Goal: Transaction & Acquisition: Purchase product/service

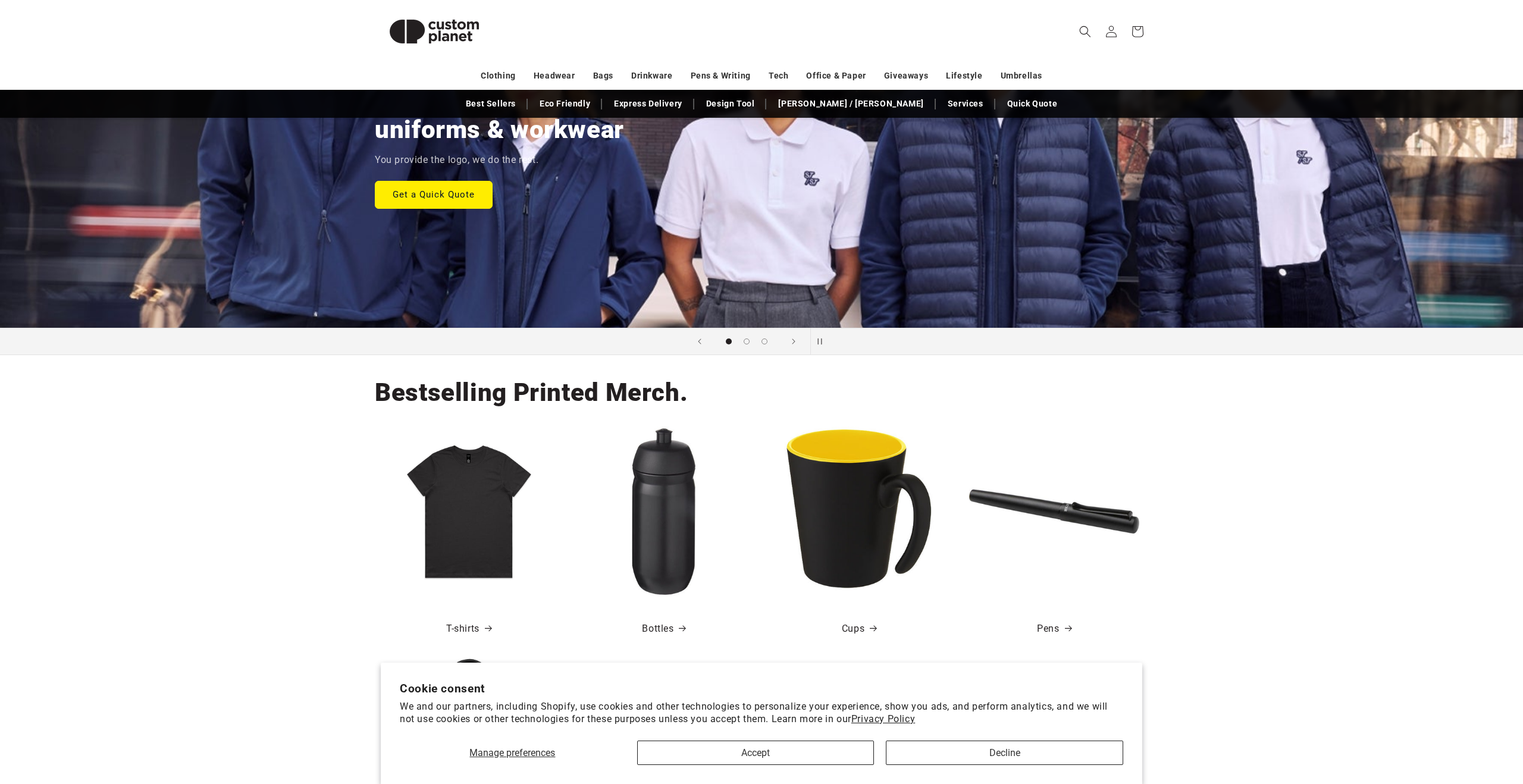
scroll to position [196, 0]
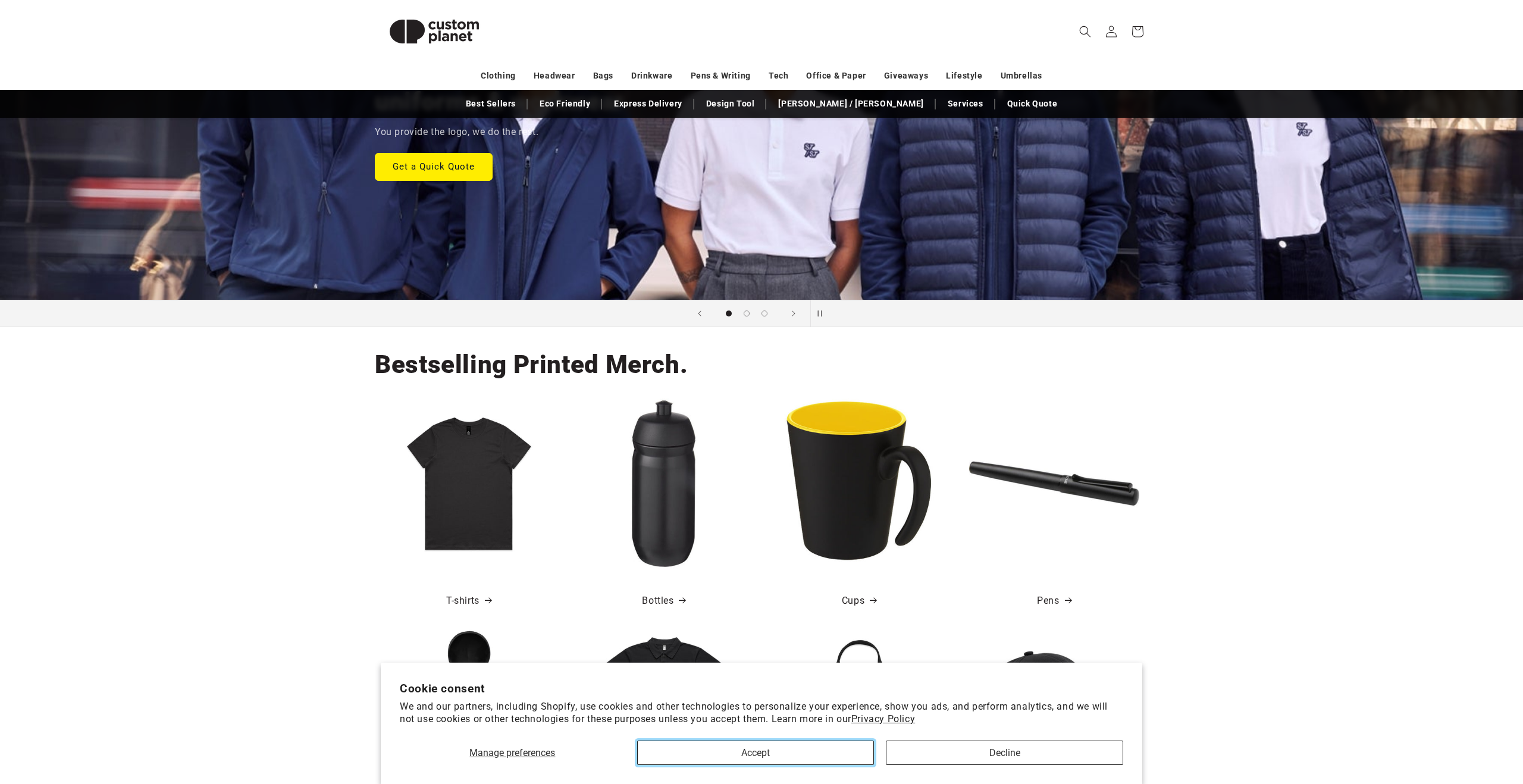
click at [762, 757] on button "Accept" at bounding box center [755, 753] width 237 height 25
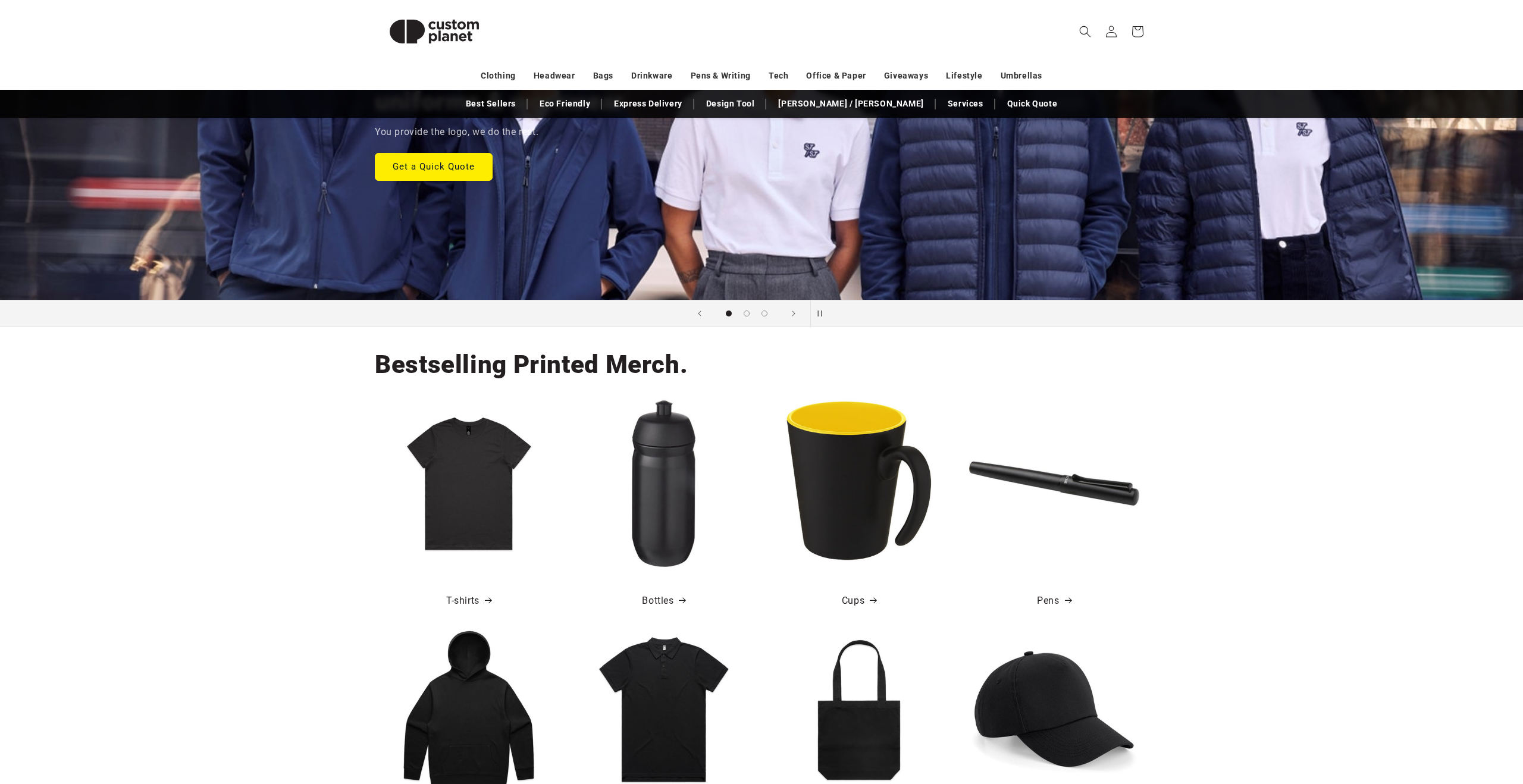
click at [462, 518] on img at bounding box center [468, 483] width 170 height 170
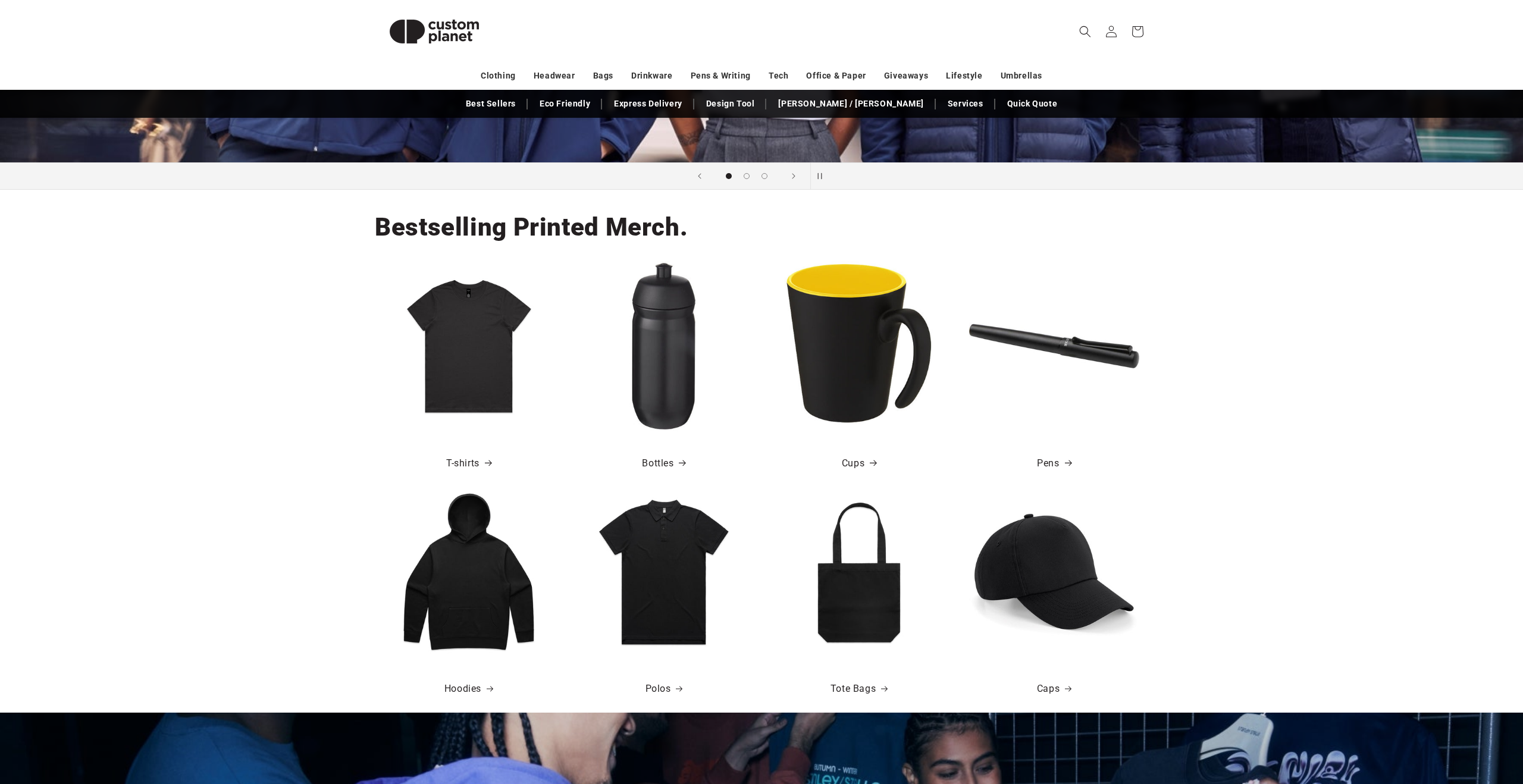
scroll to position [325, 0]
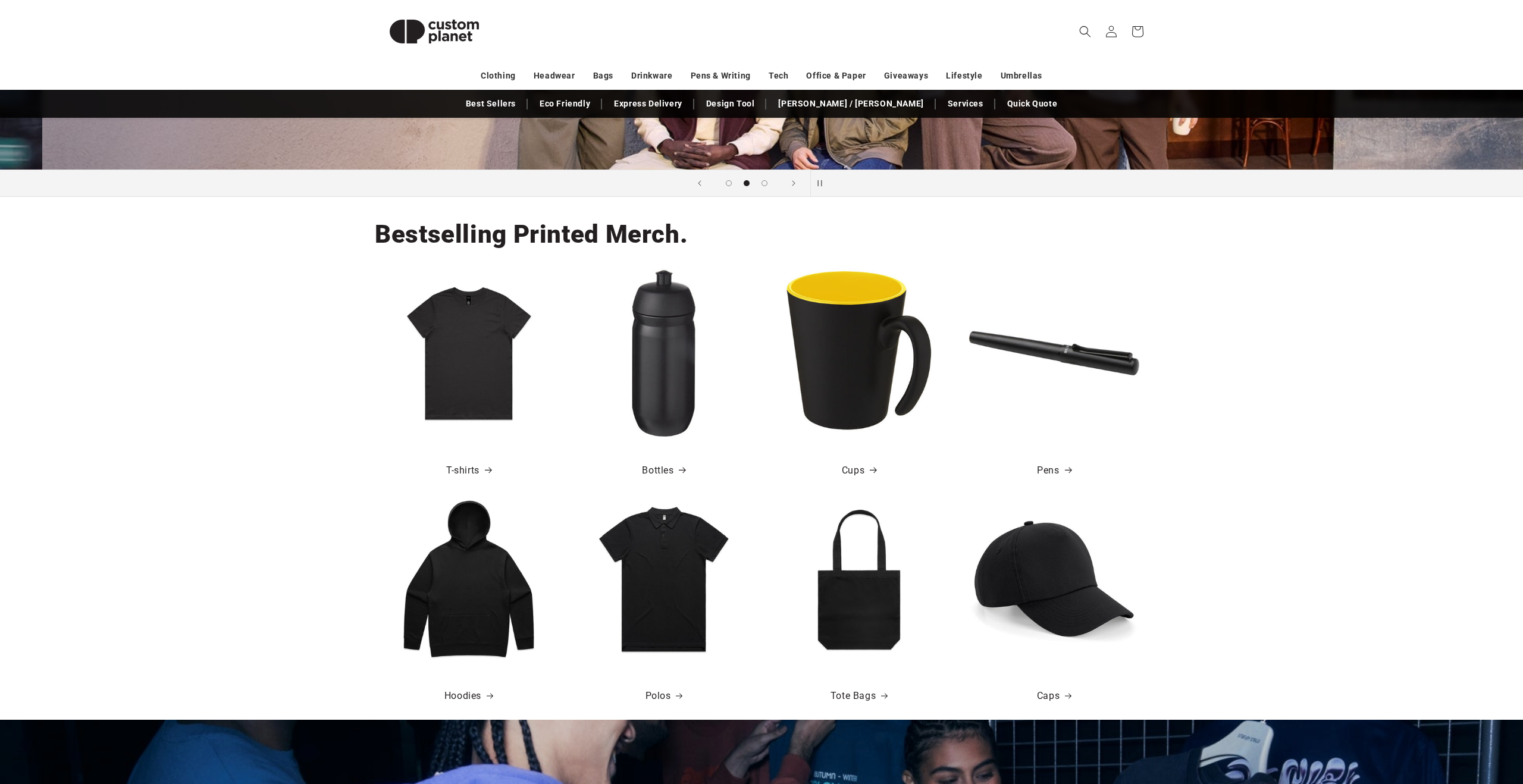
click at [479, 326] on img at bounding box center [468, 353] width 170 height 170
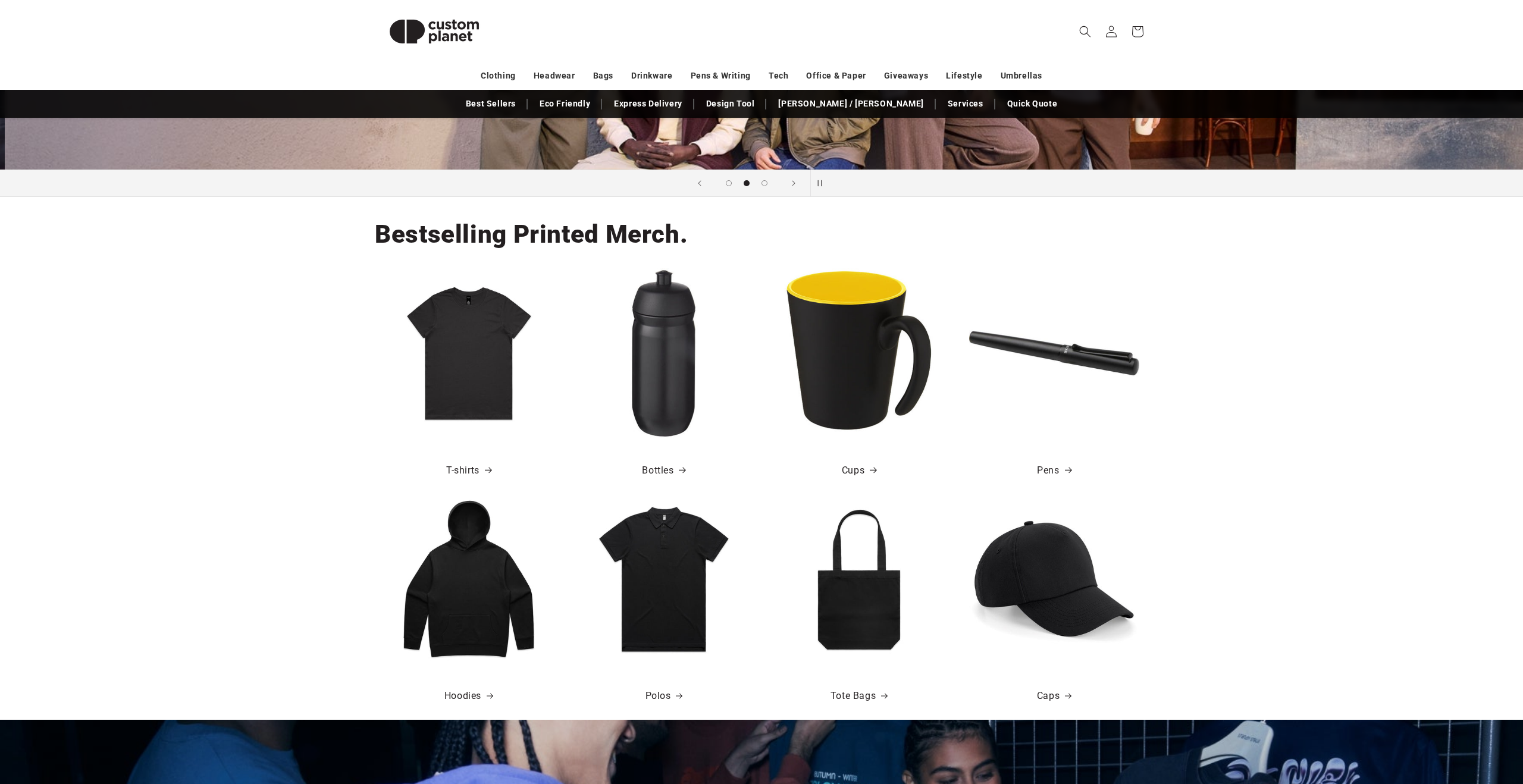
scroll to position [0, 1523]
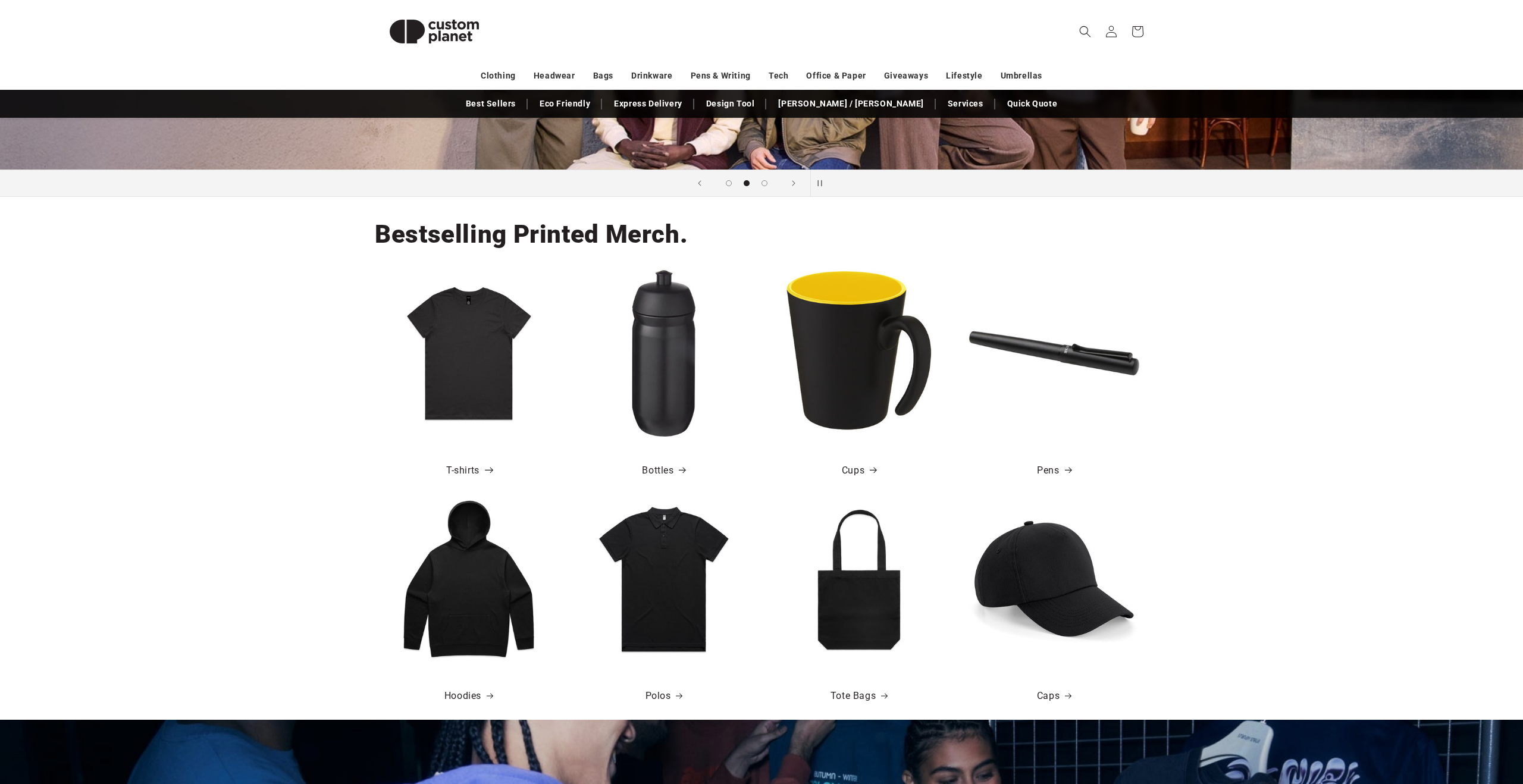
click at [471, 468] on link "T-shirts" at bounding box center [468, 471] width 45 height 17
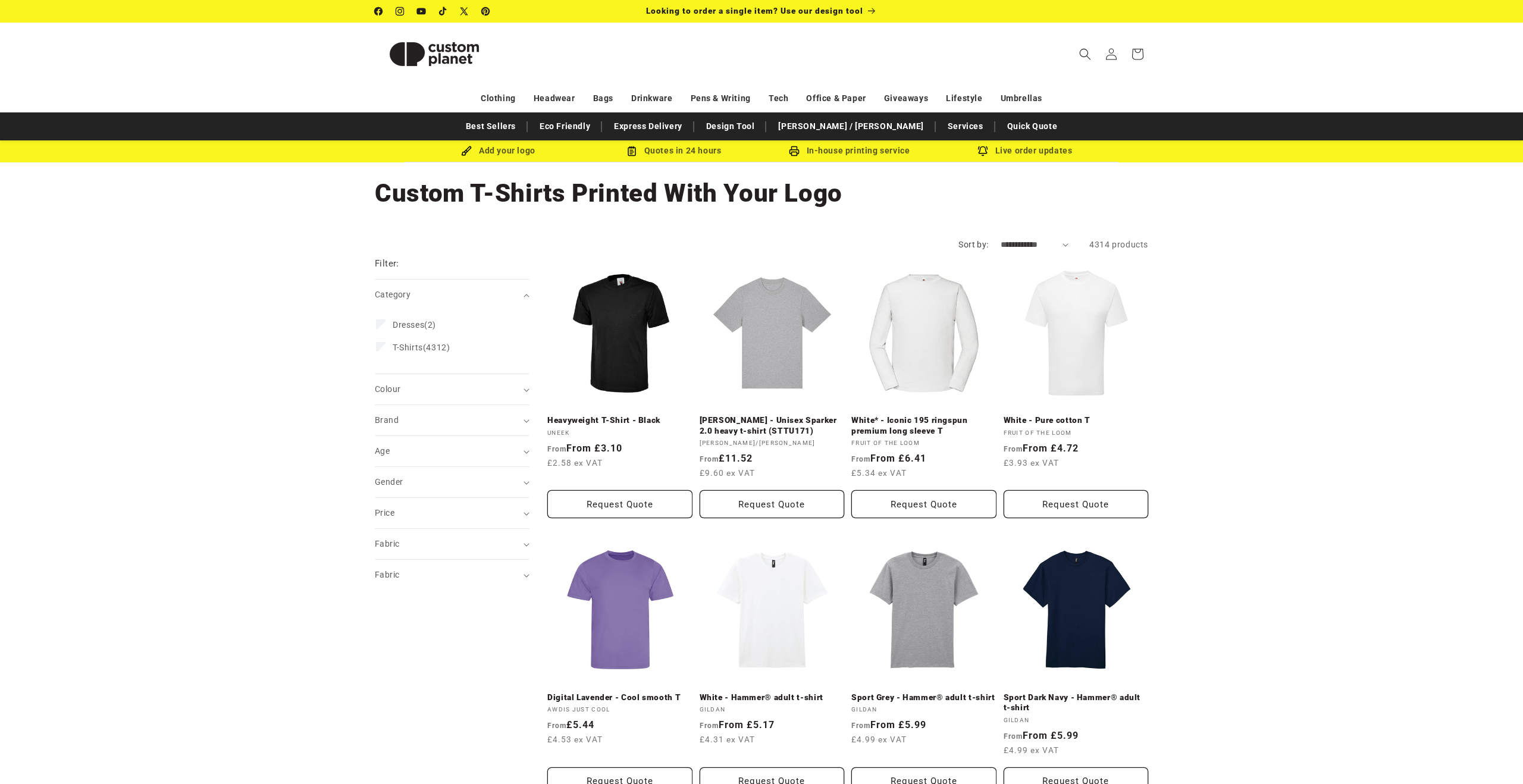
click at [430, 47] on img at bounding box center [434, 54] width 119 height 53
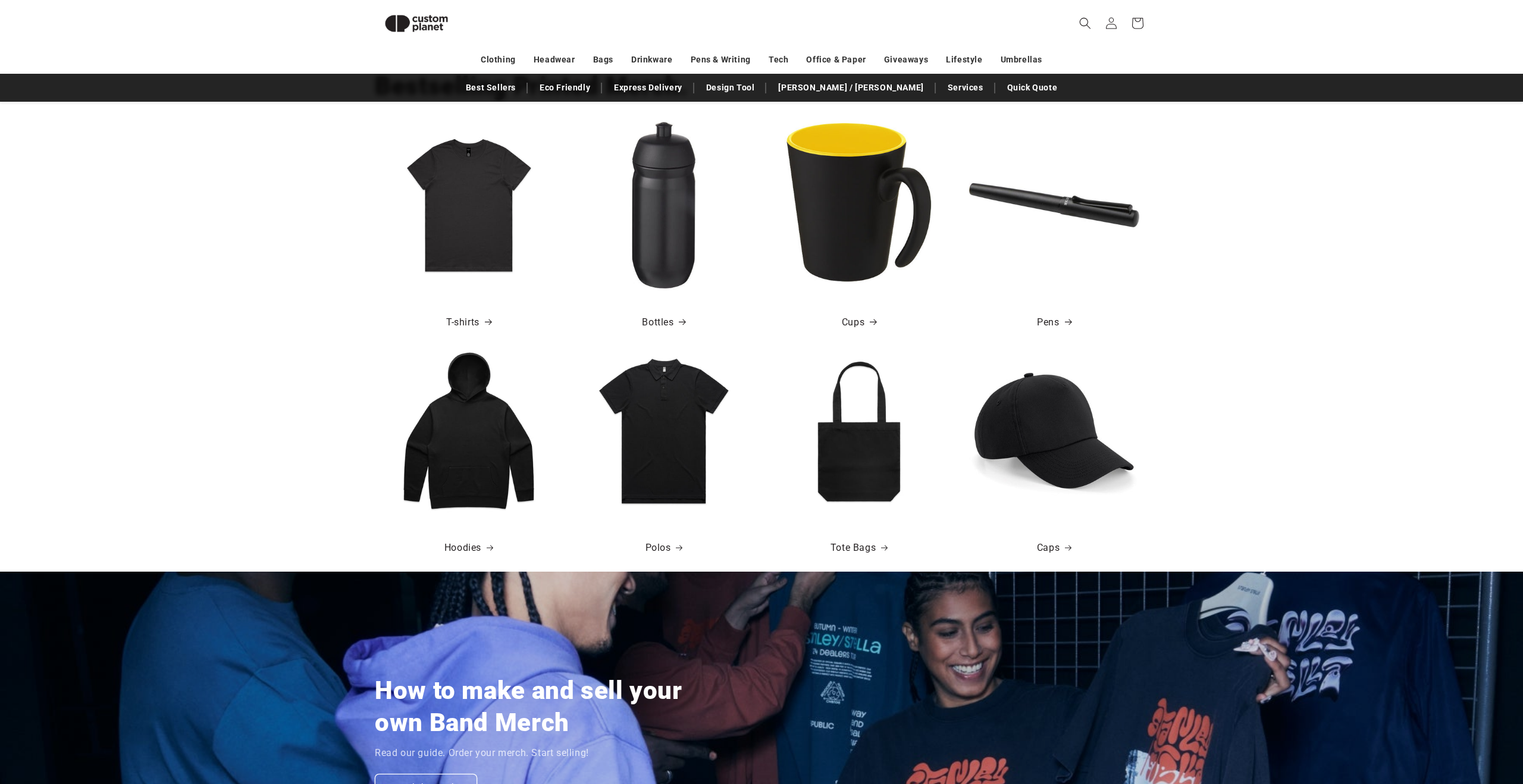
scroll to position [459, 0]
click at [1057, 549] on link "Caps" at bounding box center [1054, 547] width 34 height 17
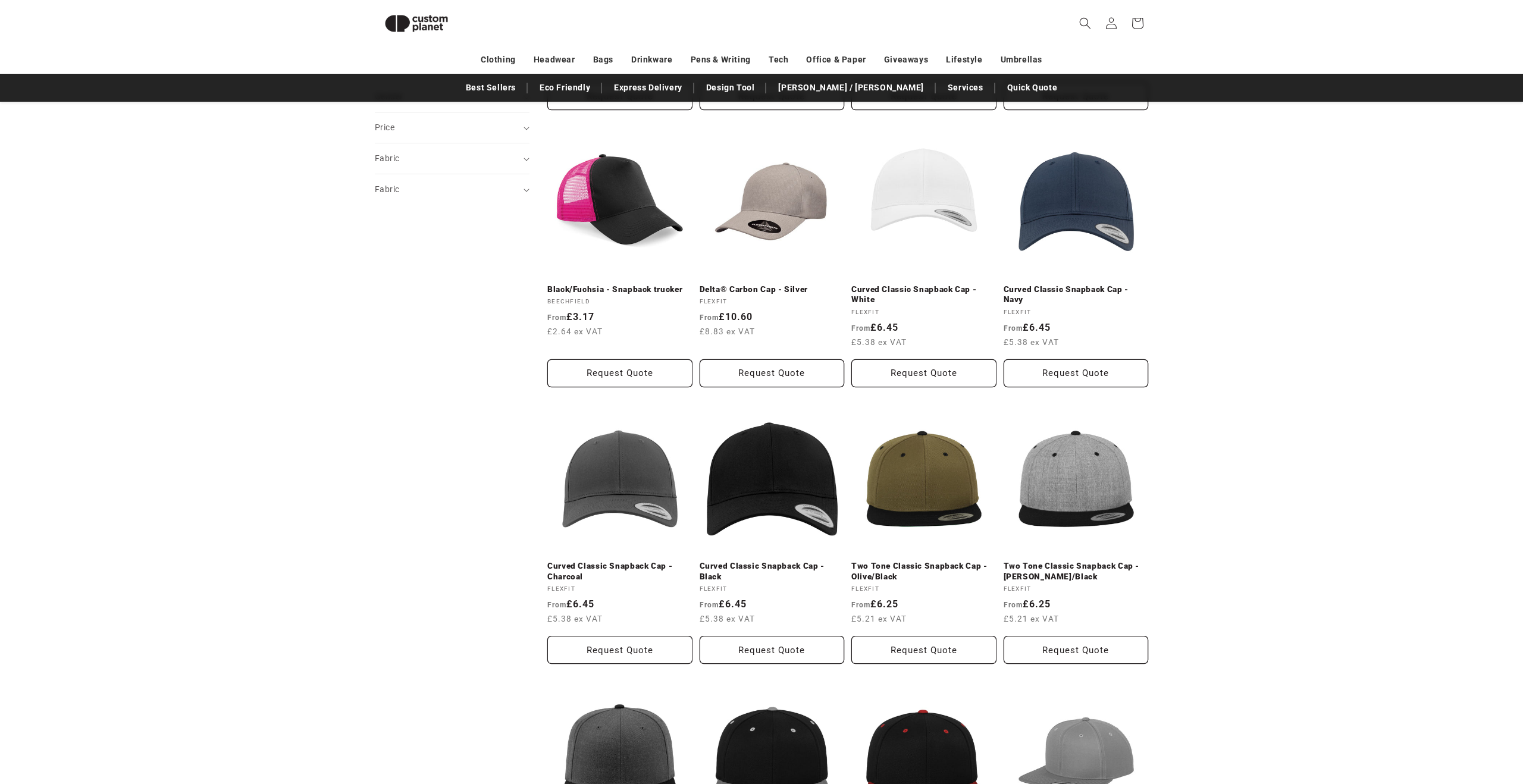
scroll to position [564, 0]
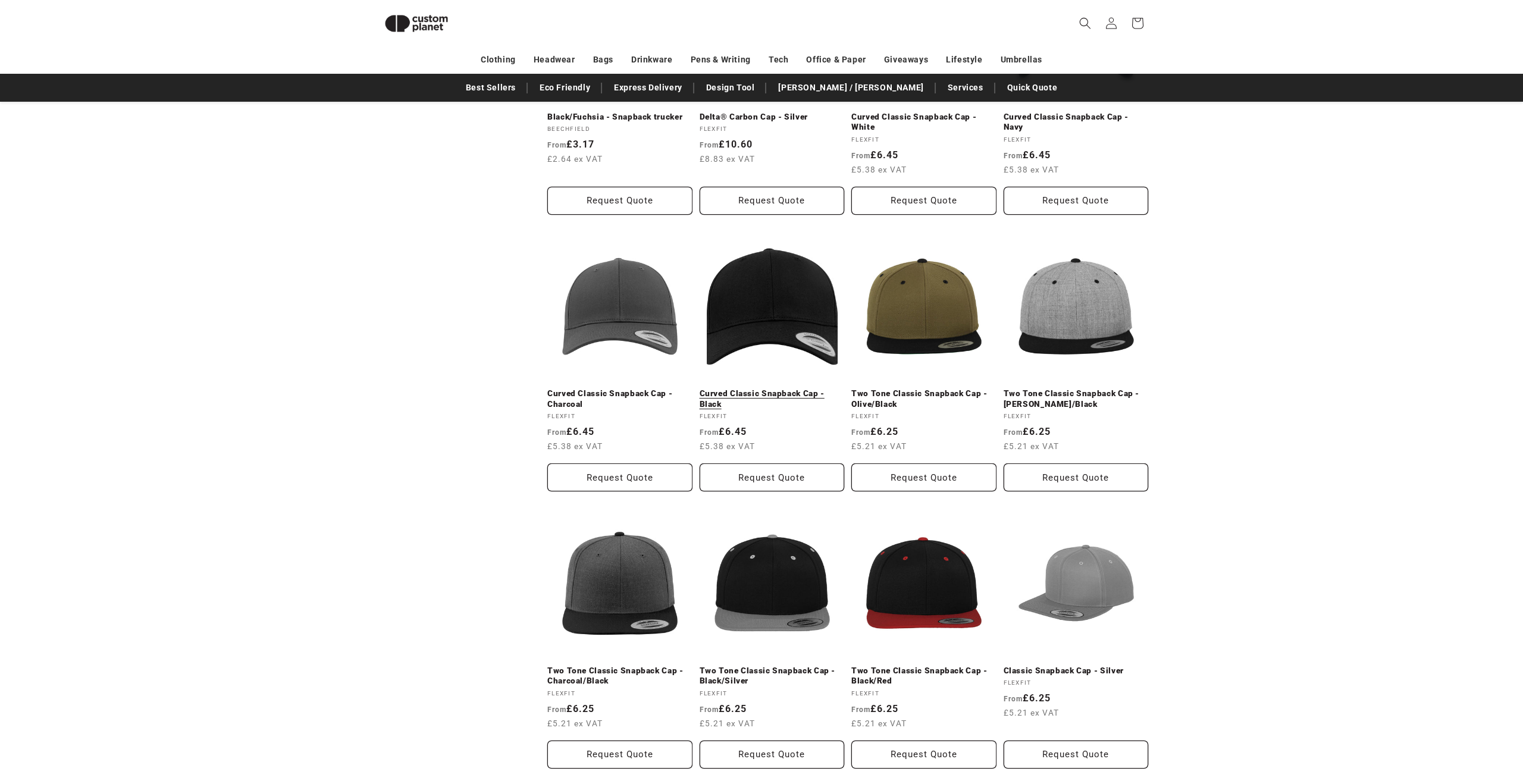
click at [741, 388] on link "Curved Classic Snapback Cap - Black" at bounding box center [772, 399] width 145 height 21
